Goal: Navigation & Orientation: Find specific page/section

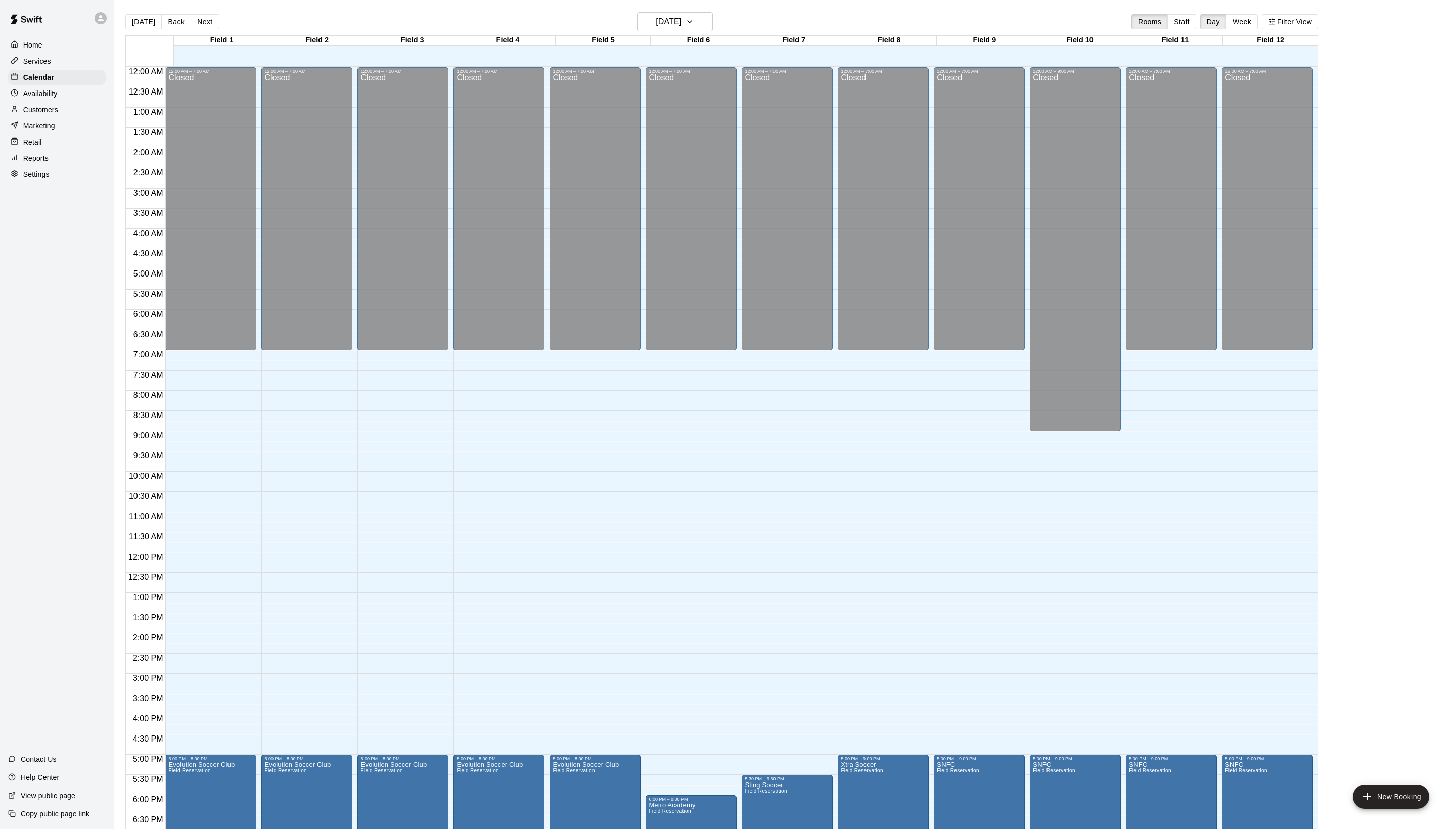
scroll to position [170, 0]
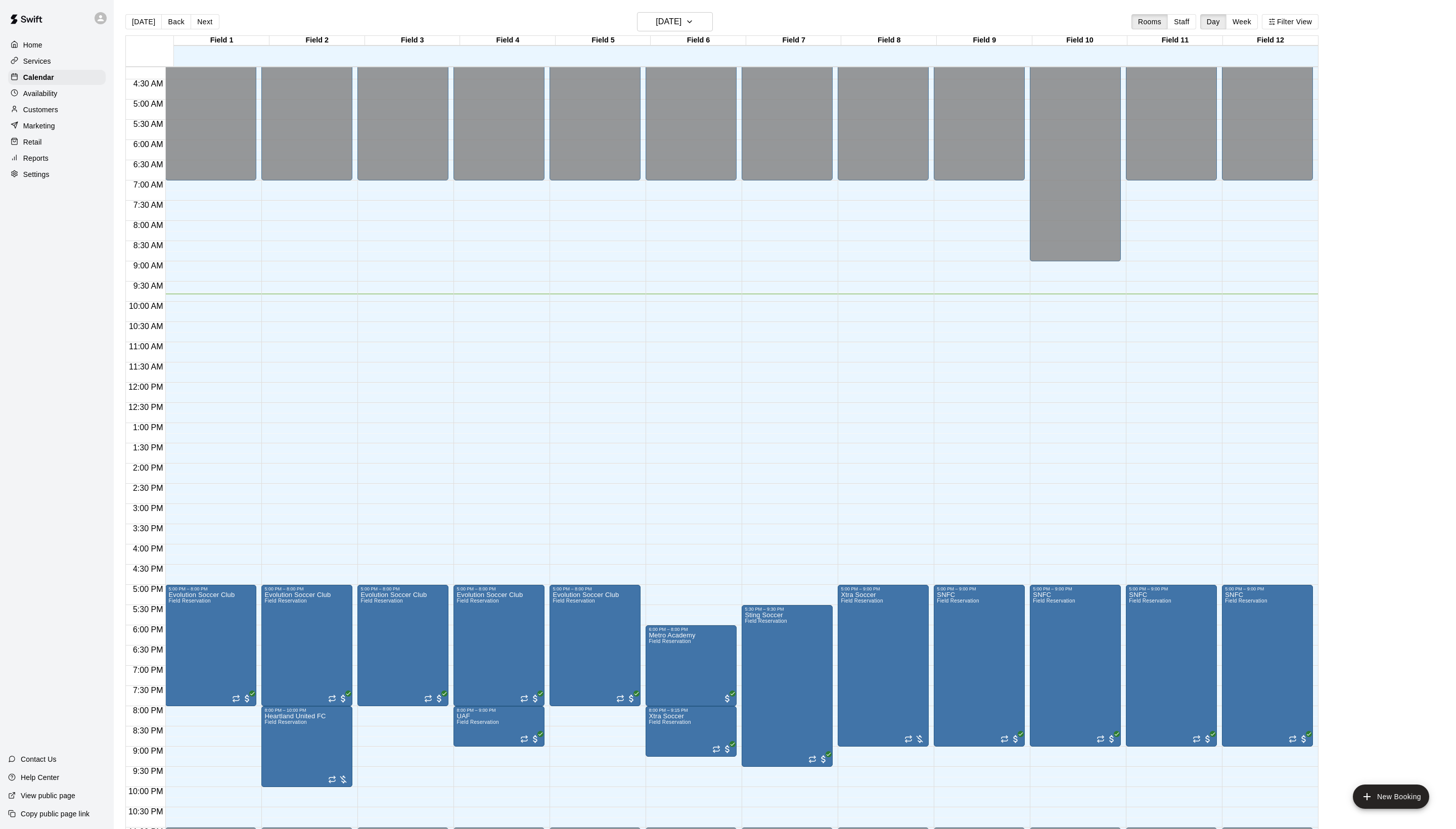
click at [45, 180] on p "Settings" at bounding box center [36, 175] width 27 height 10
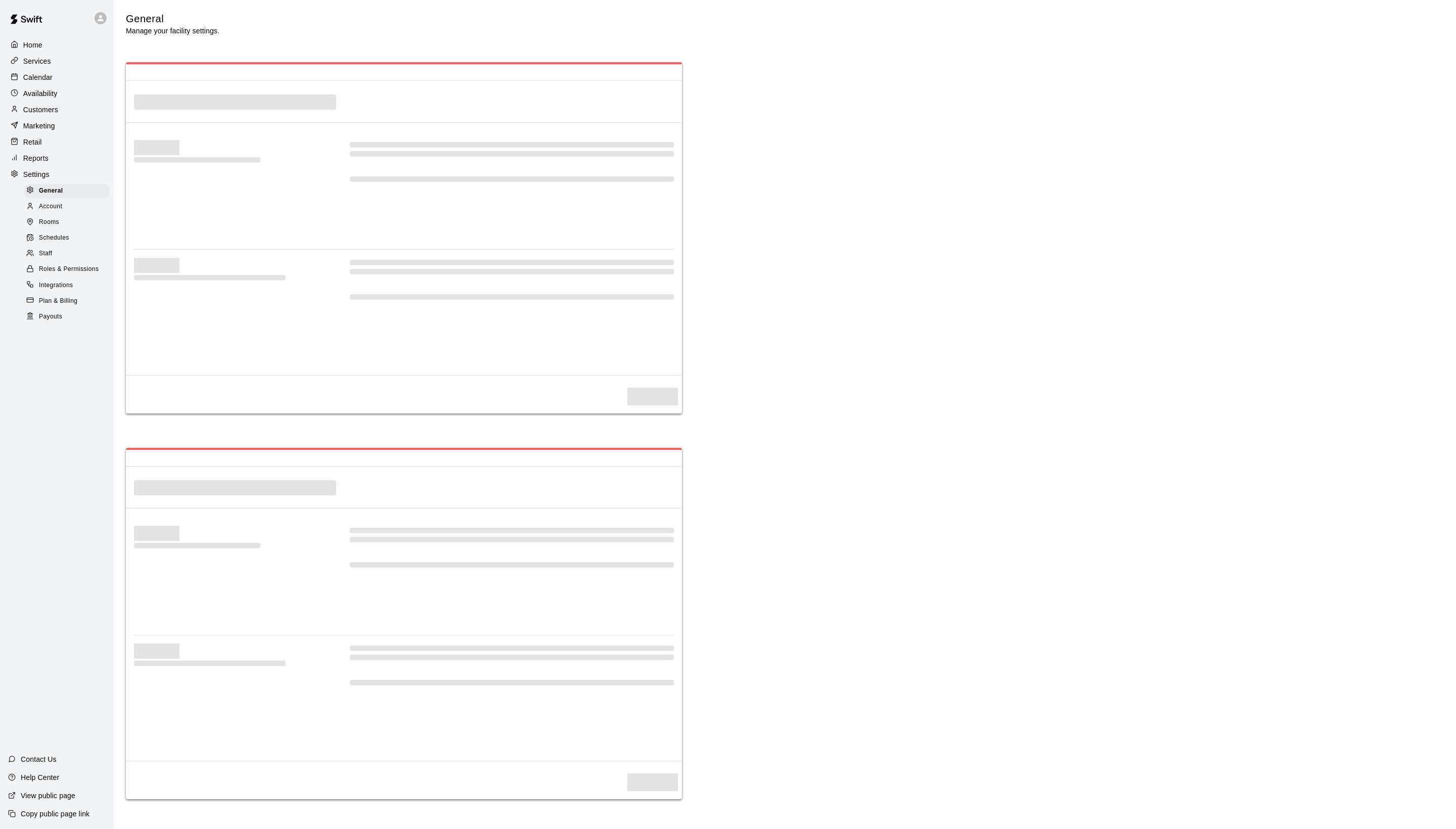
select select "**"
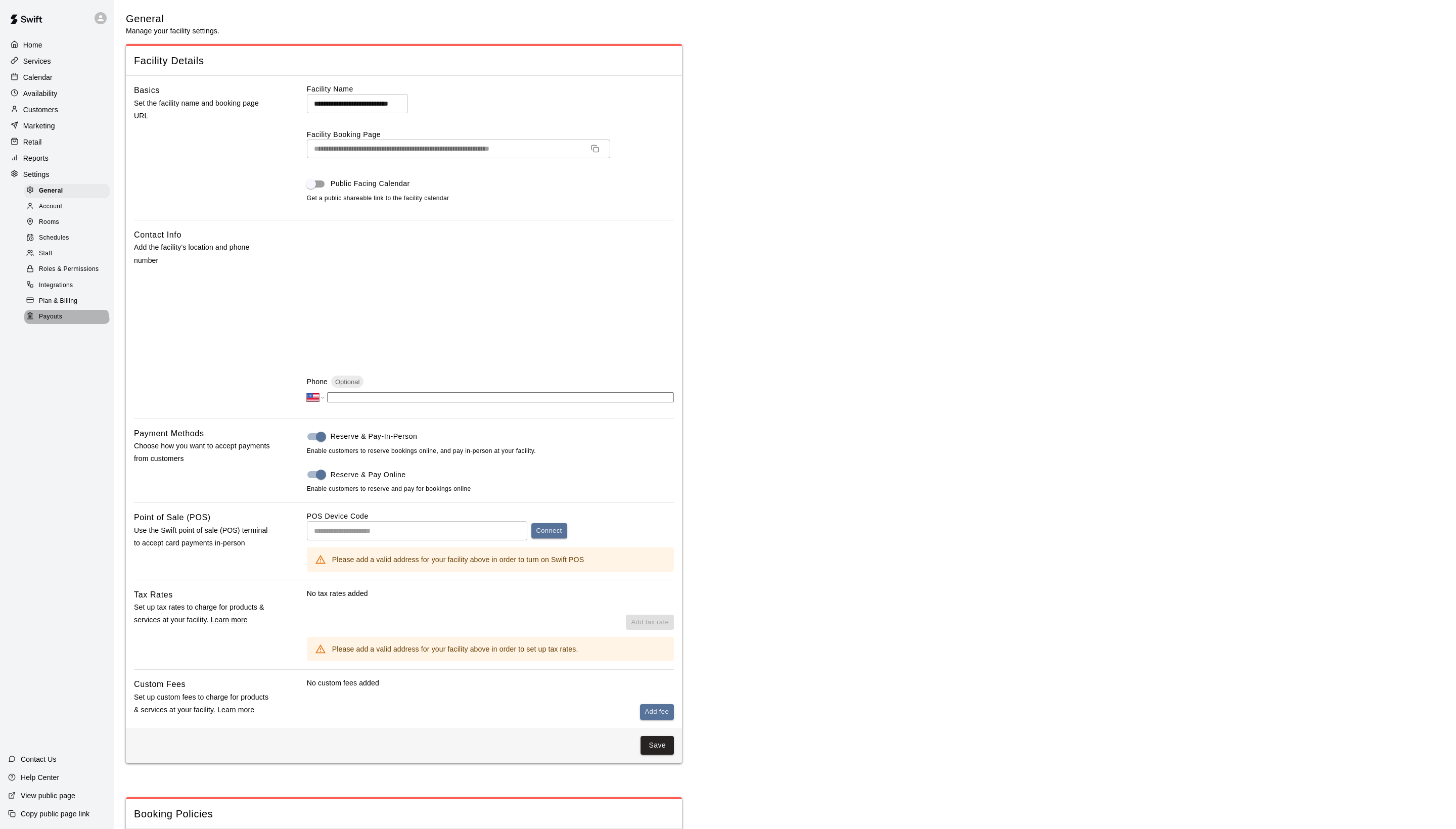
click at [62, 322] on span "Payouts" at bounding box center [50, 317] width 23 height 10
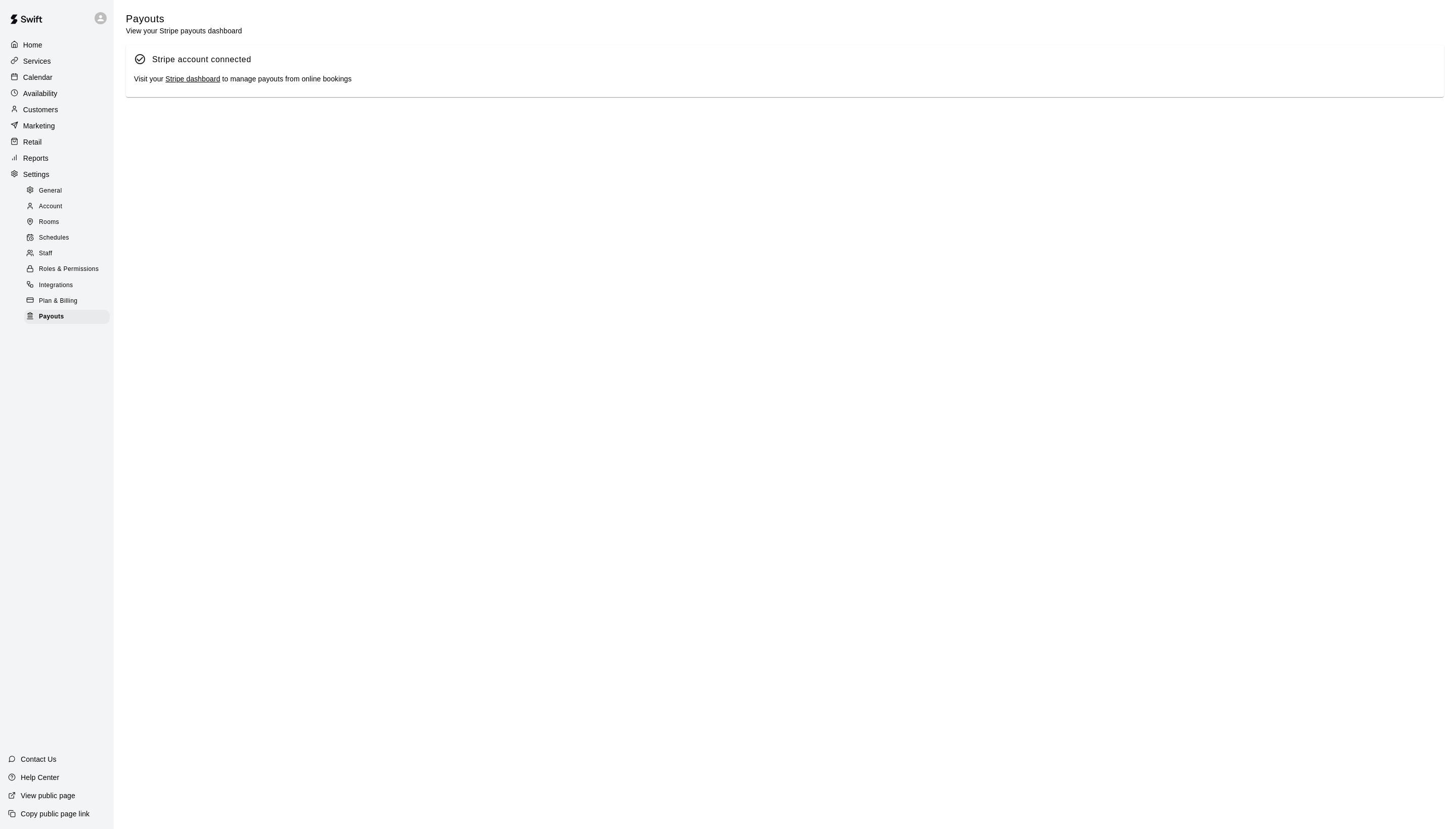
click at [220, 83] on link "Stripe dashboard" at bounding box center [192, 79] width 55 height 8
click at [64, 77] on div "Calendar" at bounding box center [57, 77] width 98 height 15
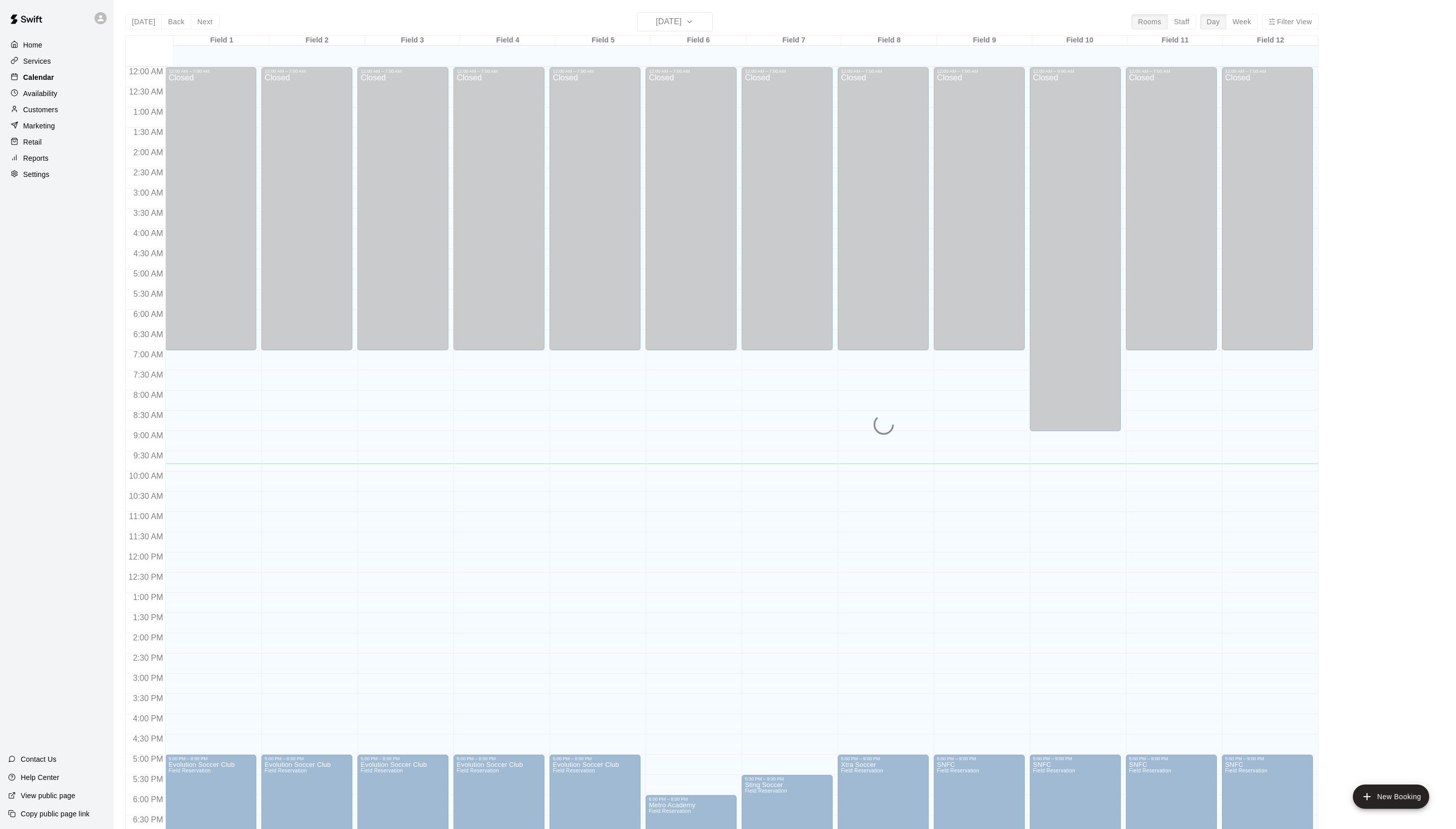
scroll to position [170, 0]
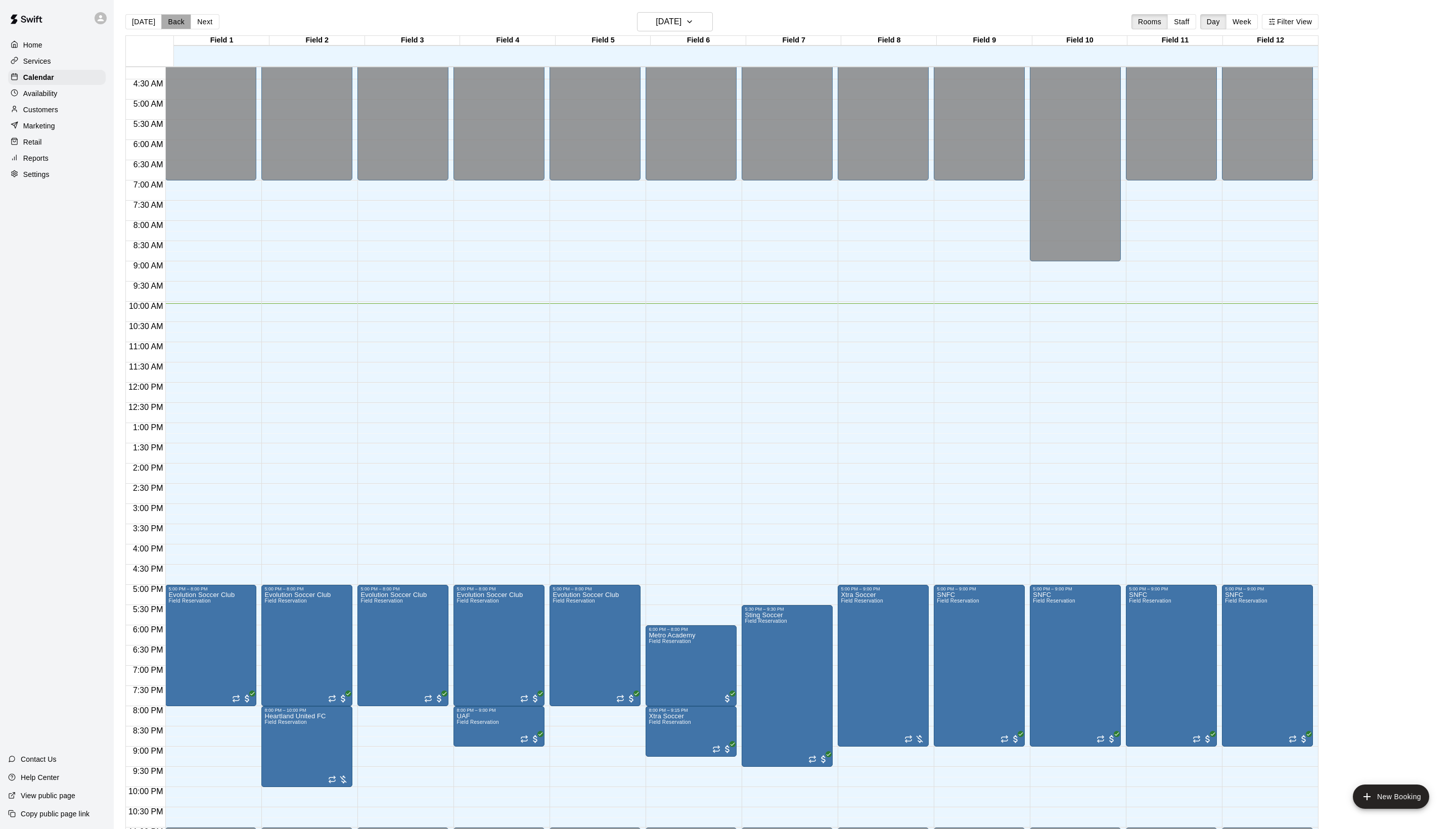
click at [190, 27] on button "Back" at bounding box center [176, 21] width 30 height 15
